Goal: Task Accomplishment & Management: Use online tool/utility

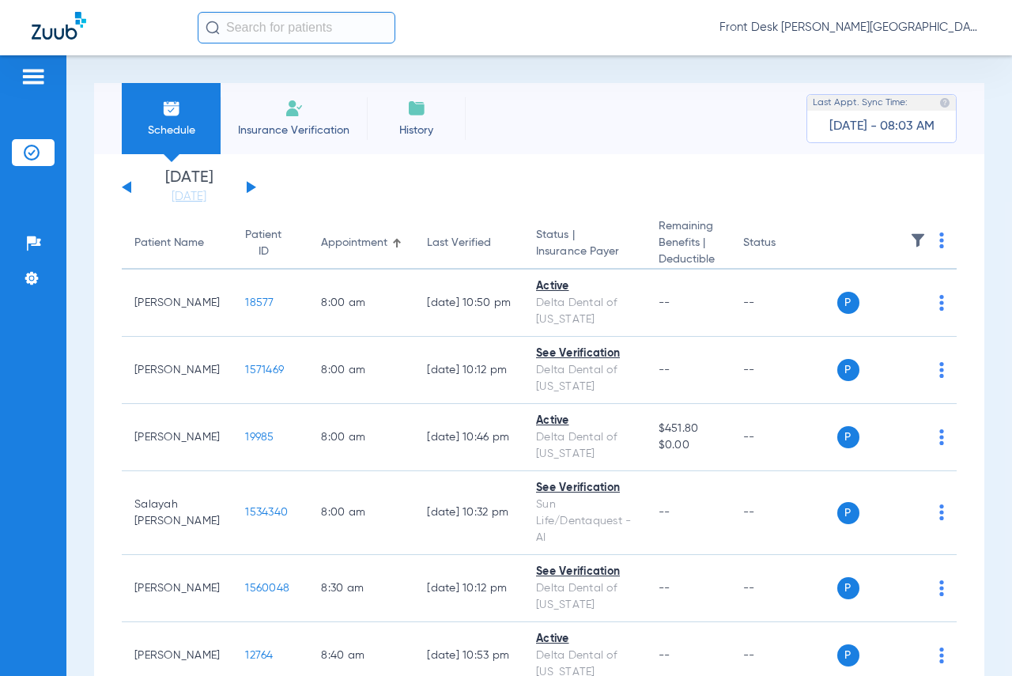
click at [281, 33] on input "text" at bounding box center [297, 28] width 198 height 32
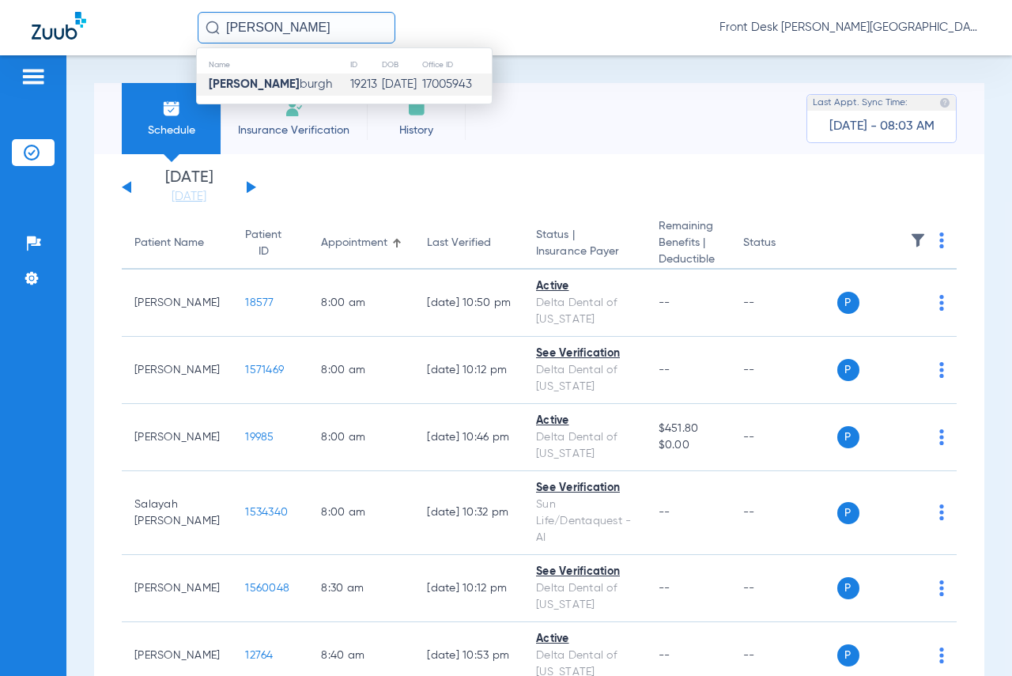
type input "[PERSON_NAME]"
click at [276, 85] on span "[PERSON_NAME] burgh" at bounding box center [270, 84] width 123 height 12
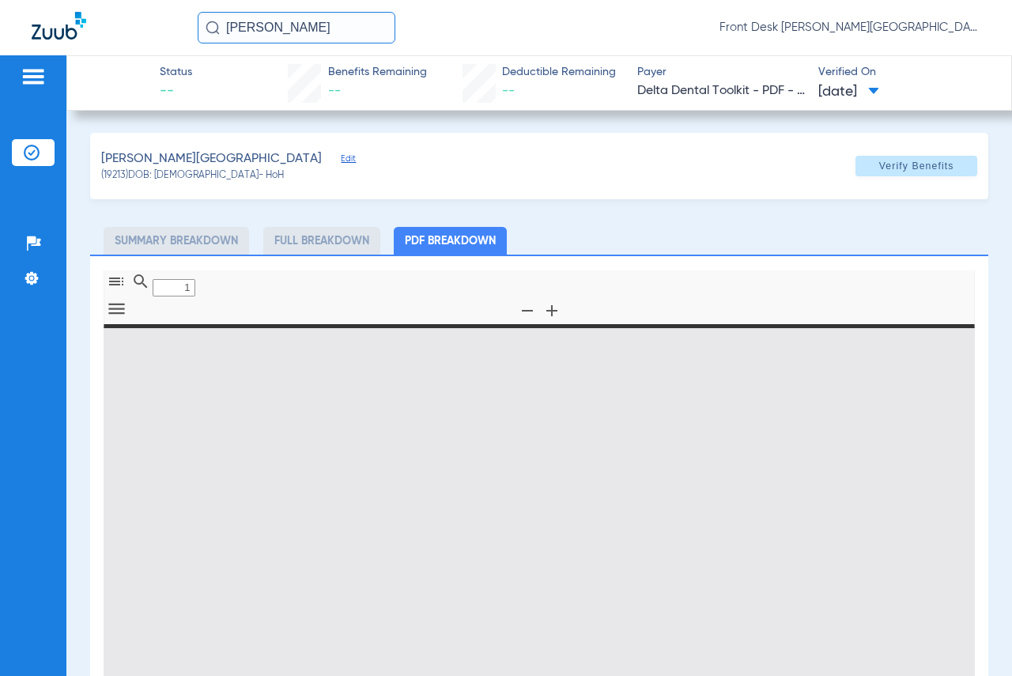
type input "0"
select select "page-width"
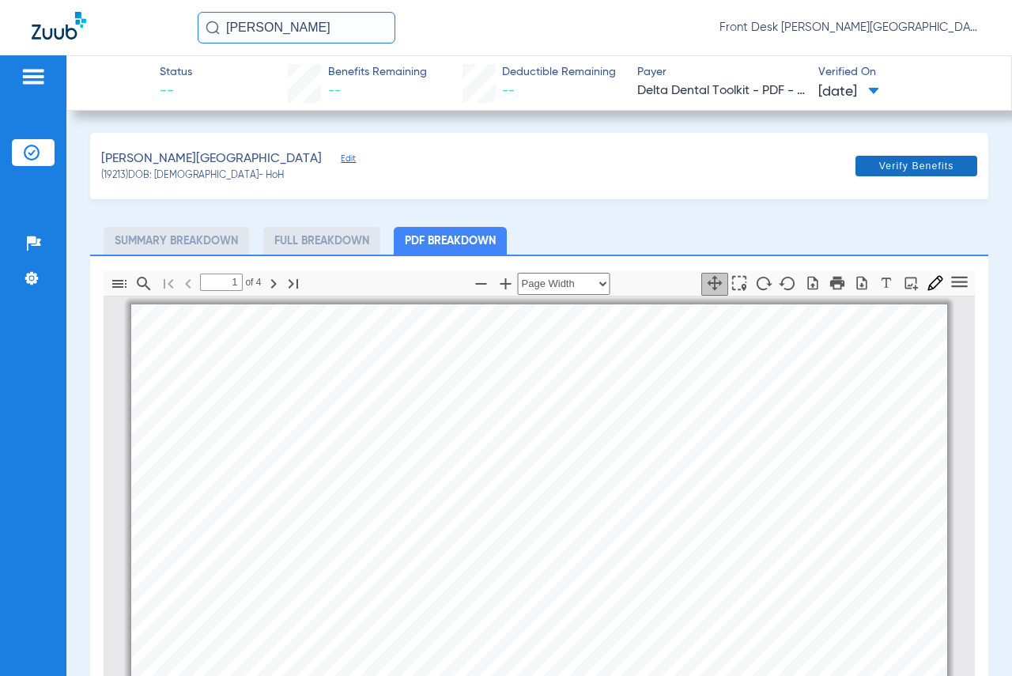
click at [936, 164] on span "Verify Benefits" at bounding box center [916, 166] width 75 height 13
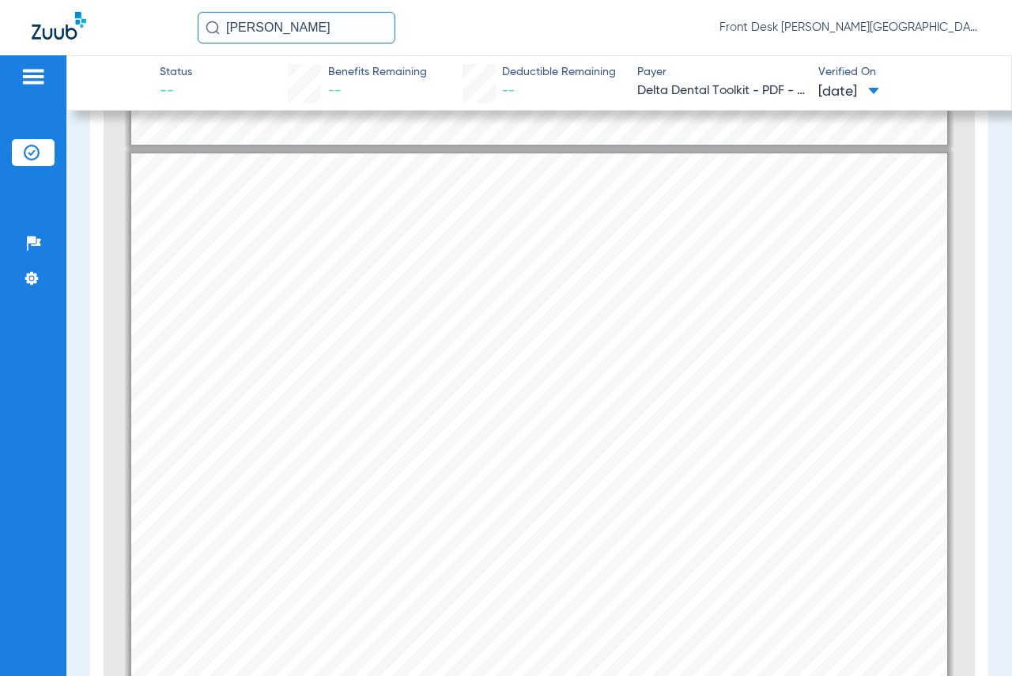
scroll to position [949, 0]
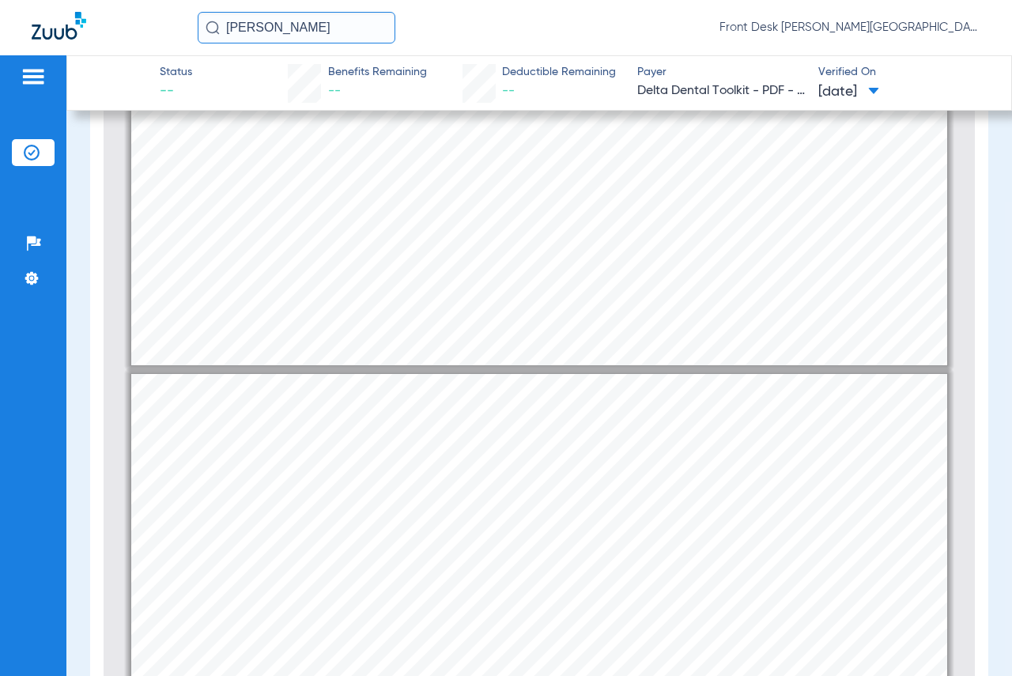
type input "1"
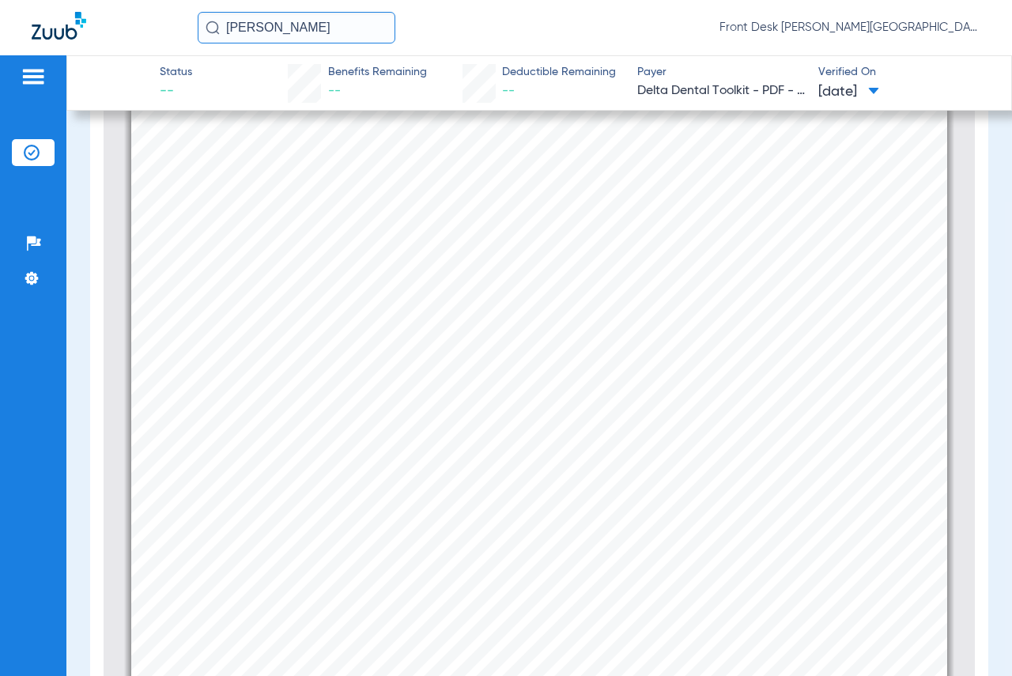
scroll to position [0, 0]
drag, startPoint x: 296, startPoint y: 29, endPoint x: 183, endPoint y: 36, distance: 112.4
click at [183, 36] on div "[PERSON_NAME] Front Desk [PERSON_NAME][GEOGRAPHIC_DATA] - [PERSON_NAME][GEOGRAP…" at bounding box center [506, 27] width 1012 height 55
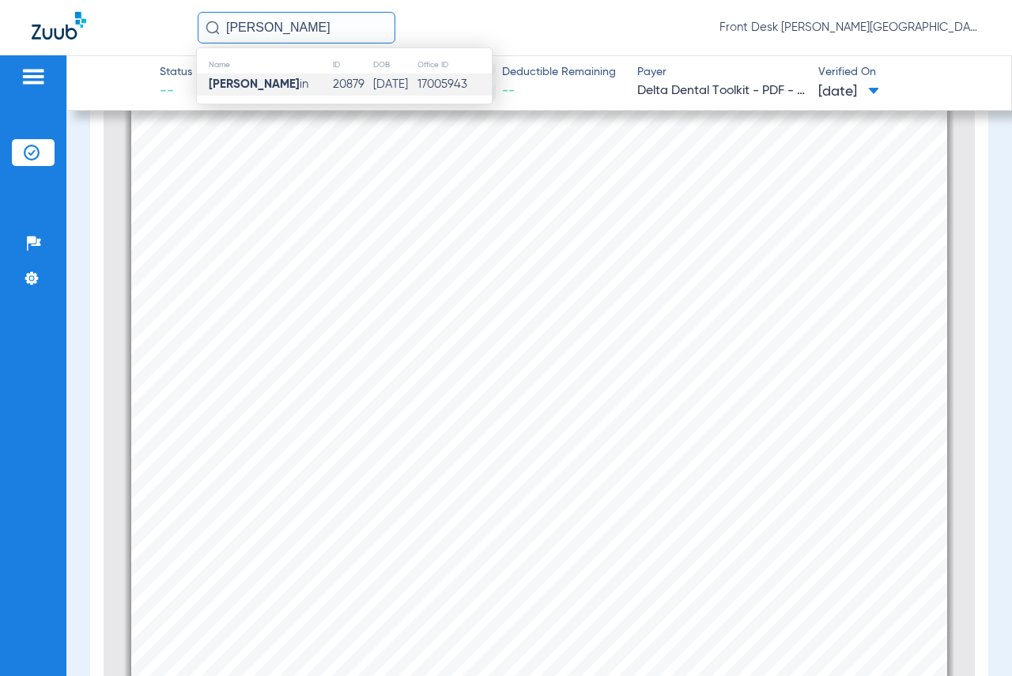
type input "[PERSON_NAME]"
click at [261, 81] on strong "[PERSON_NAME]" at bounding box center [254, 84] width 91 height 12
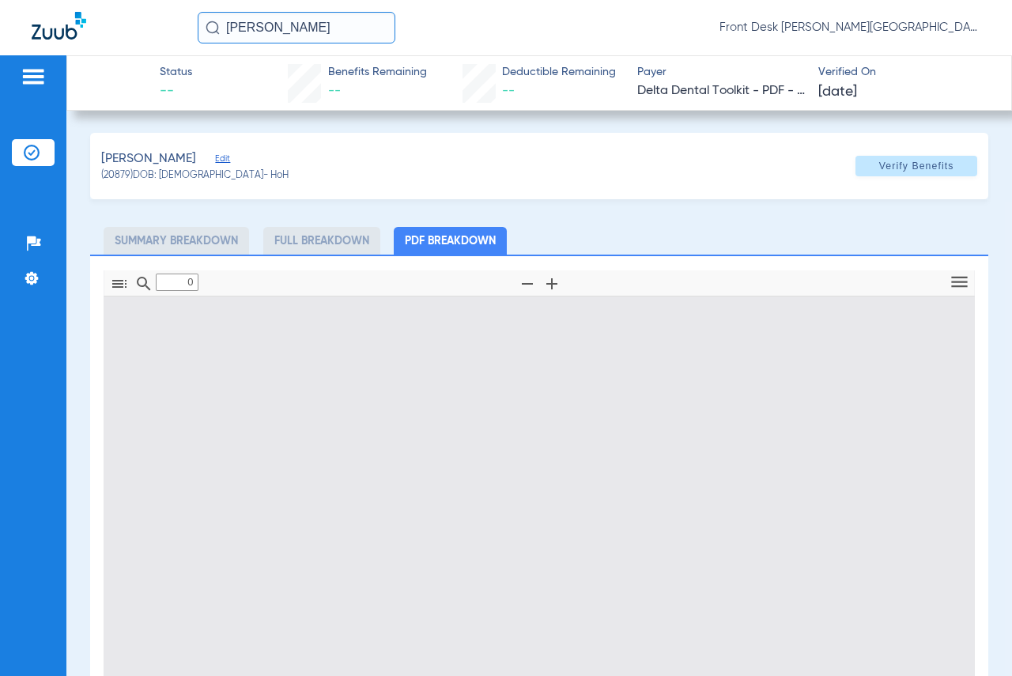
type input "1"
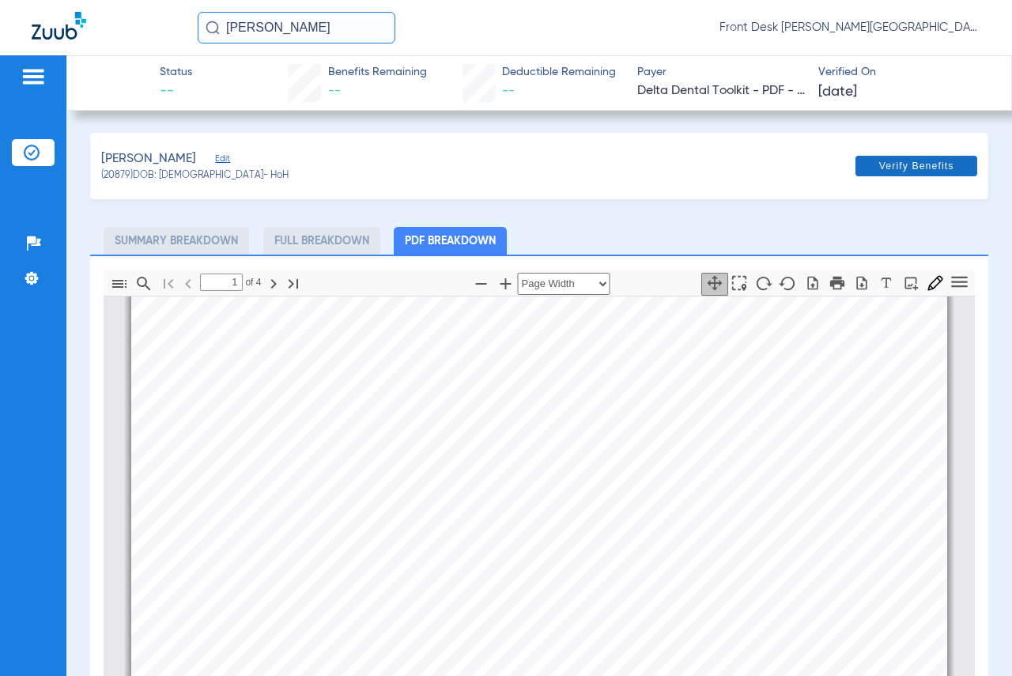
click at [876, 176] on span at bounding box center [916, 166] width 122 height 38
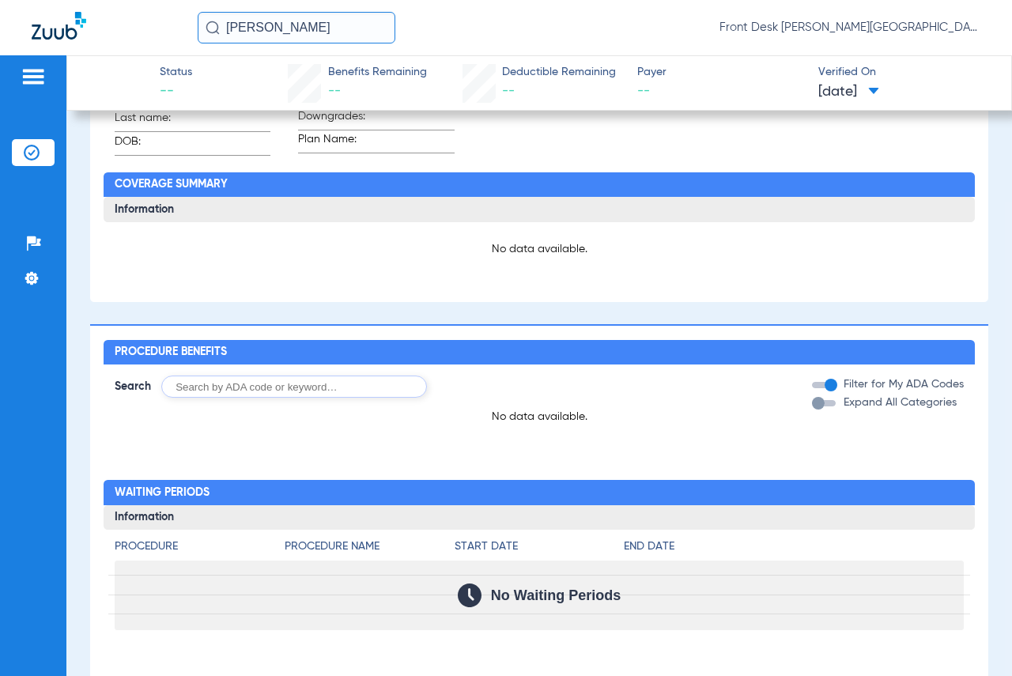
scroll to position [0, 0]
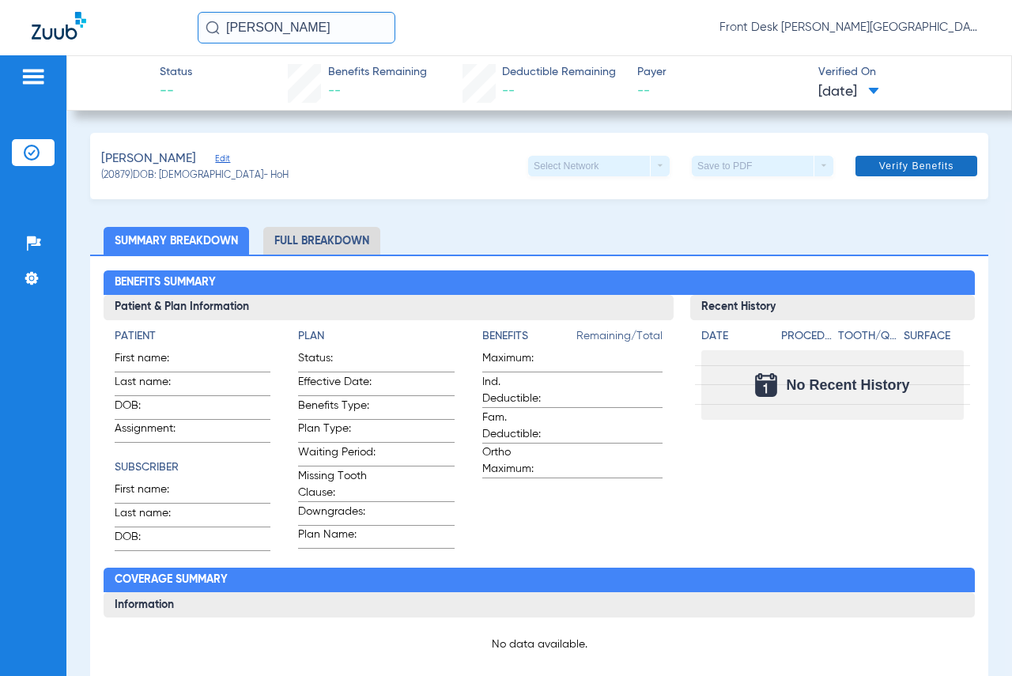
click at [909, 164] on span "Verify Benefits" at bounding box center [916, 166] width 75 height 13
